Goal: Task Accomplishment & Management: Use online tool/utility

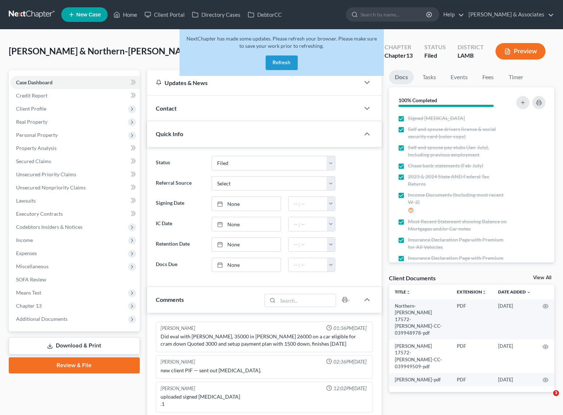
select select "8"
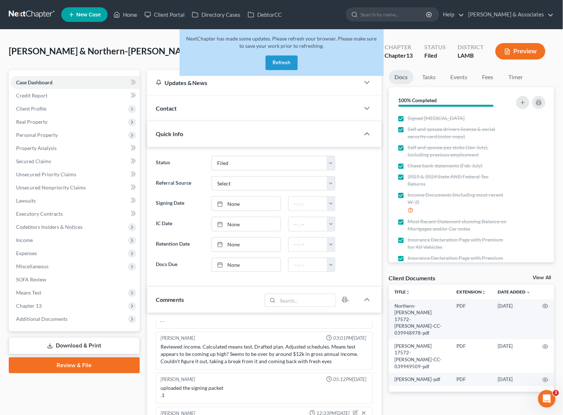
click at [276, 65] on button "Refresh" at bounding box center [282, 62] width 32 height 15
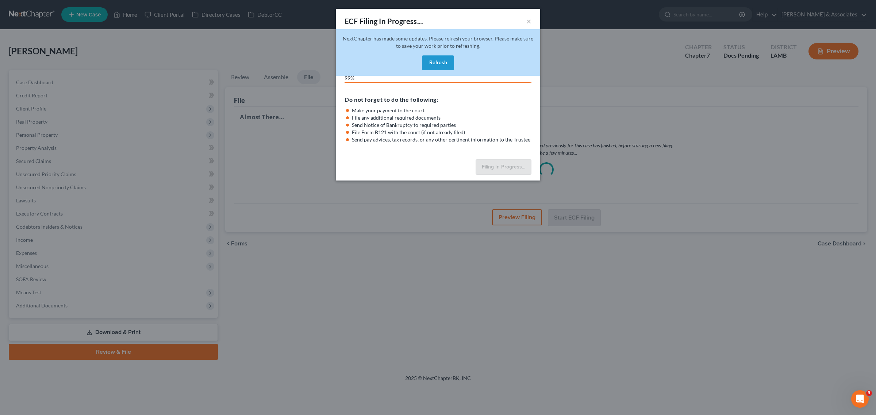
click at [444, 60] on button "Refresh" at bounding box center [438, 62] width 32 height 15
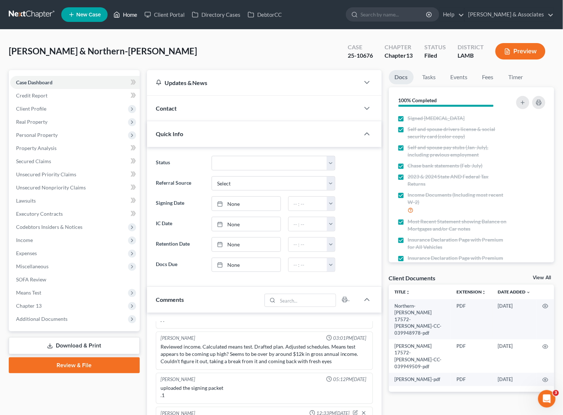
click at [124, 10] on link "Home" at bounding box center [125, 14] width 31 height 13
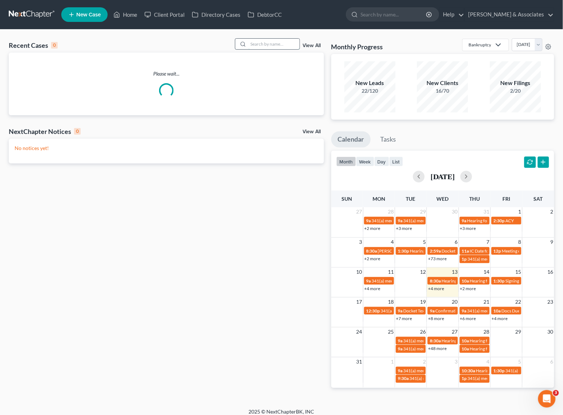
click at [264, 41] on input "search" at bounding box center [274, 44] width 51 height 11
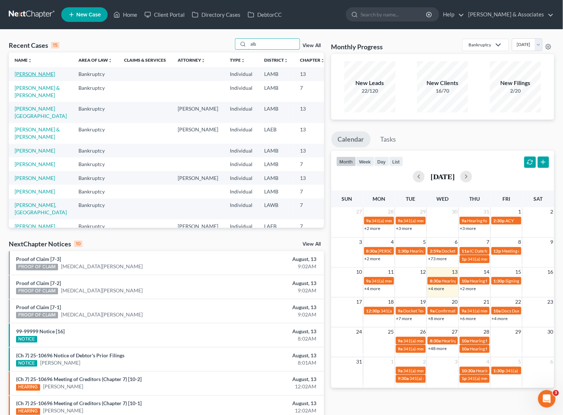
type input "alb"
click at [21, 77] on link "[PERSON_NAME]" at bounding box center [35, 74] width 41 height 6
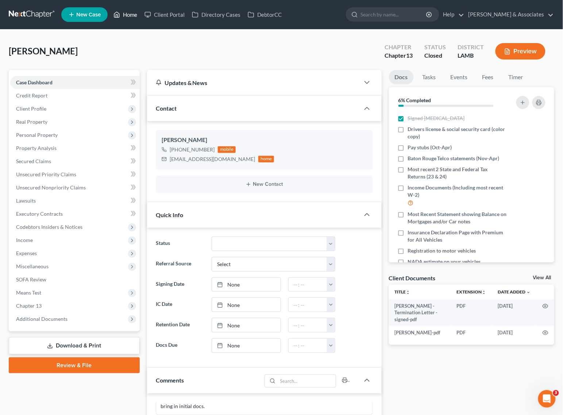
click at [128, 9] on link "Home" at bounding box center [125, 14] width 31 height 13
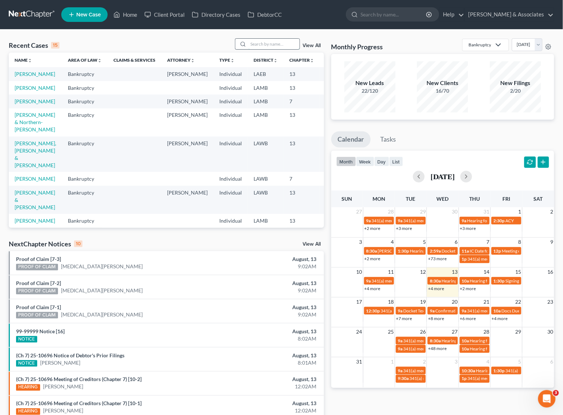
click at [267, 39] on input "search" at bounding box center [274, 44] width 51 height 11
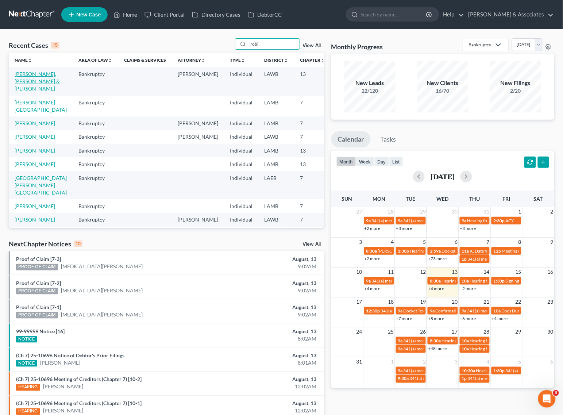
type input "robi"
click at [32, 74] on link "[PERSON_NAME], [PERSON_NAME] & [PERSON_NAME]" at bounding box center [37, 81] width 45 height 21
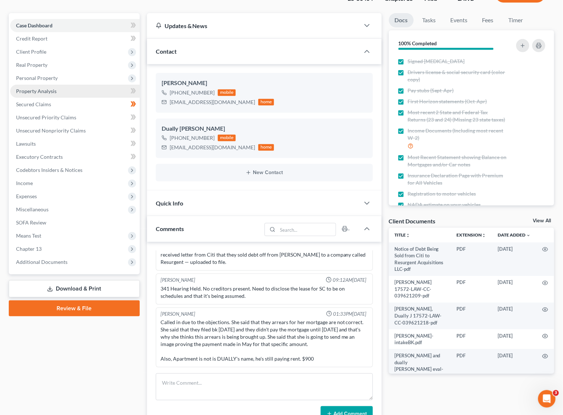
scroll to position [91, 0]
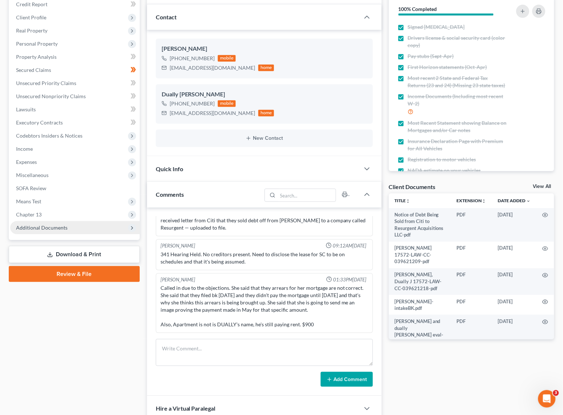
click at [33, 228] on span "Additional Documents" at bounding box center [41, 227] width 51 height 6
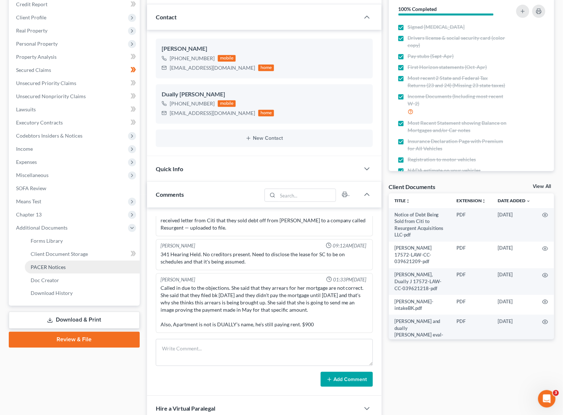
click at [45, 266] on span "PACER Notices" at bounding box center [48, 267] width 35 height 6
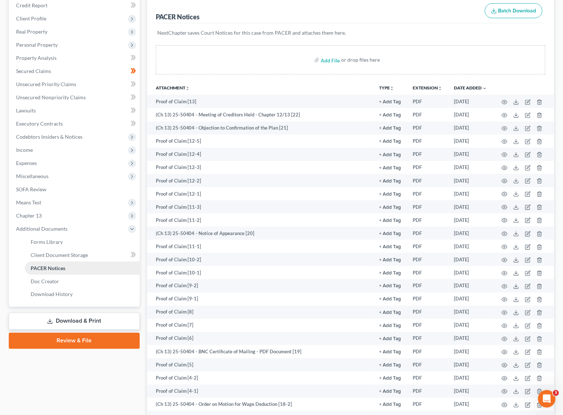
scroll to position [91, 0]
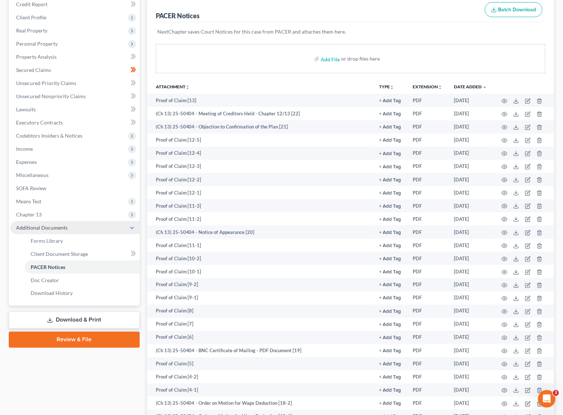
drag, startPoint x: 41, startPoint y: 214, endPoint x: 41, endPoint y: 228, distance: 14.2
click at [41, 214] on span "Chapter 13" at bounding box center [29, 214] width 26 height 6
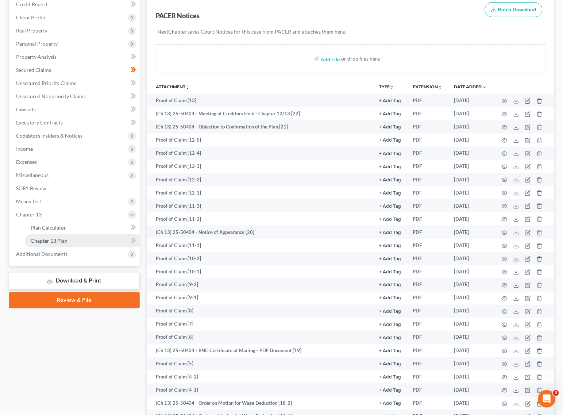
click at [41, 238] on span "Chapter 13 Plan" at bounding box center [49, 241] width 37 height 6
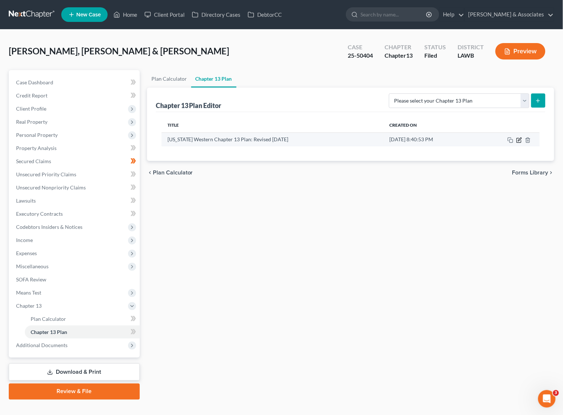
click at [521, 137] on icon "button" at bounding box center [519, 140] width 6 height 6
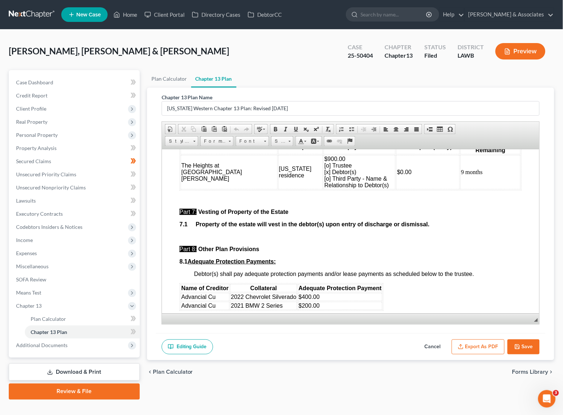
scroll to position [2236, 0]
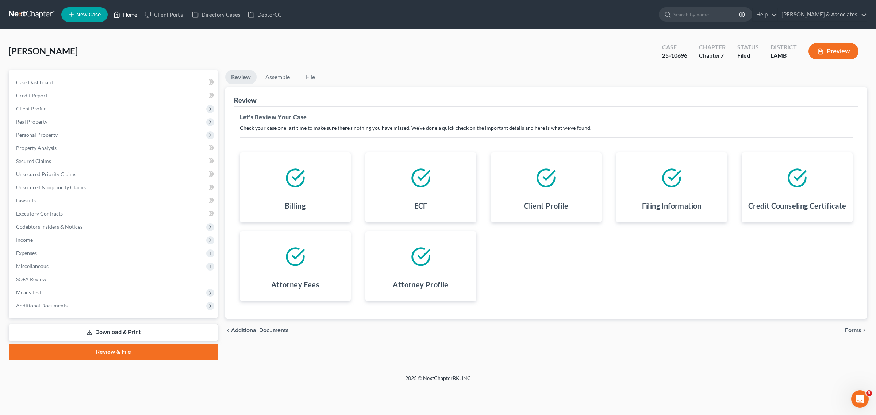
click at [125, 18] on link "Home" at bounding box center [125, 14] width 31 height 13
